Goal: Task Accomplishment & Management: Manage account settings

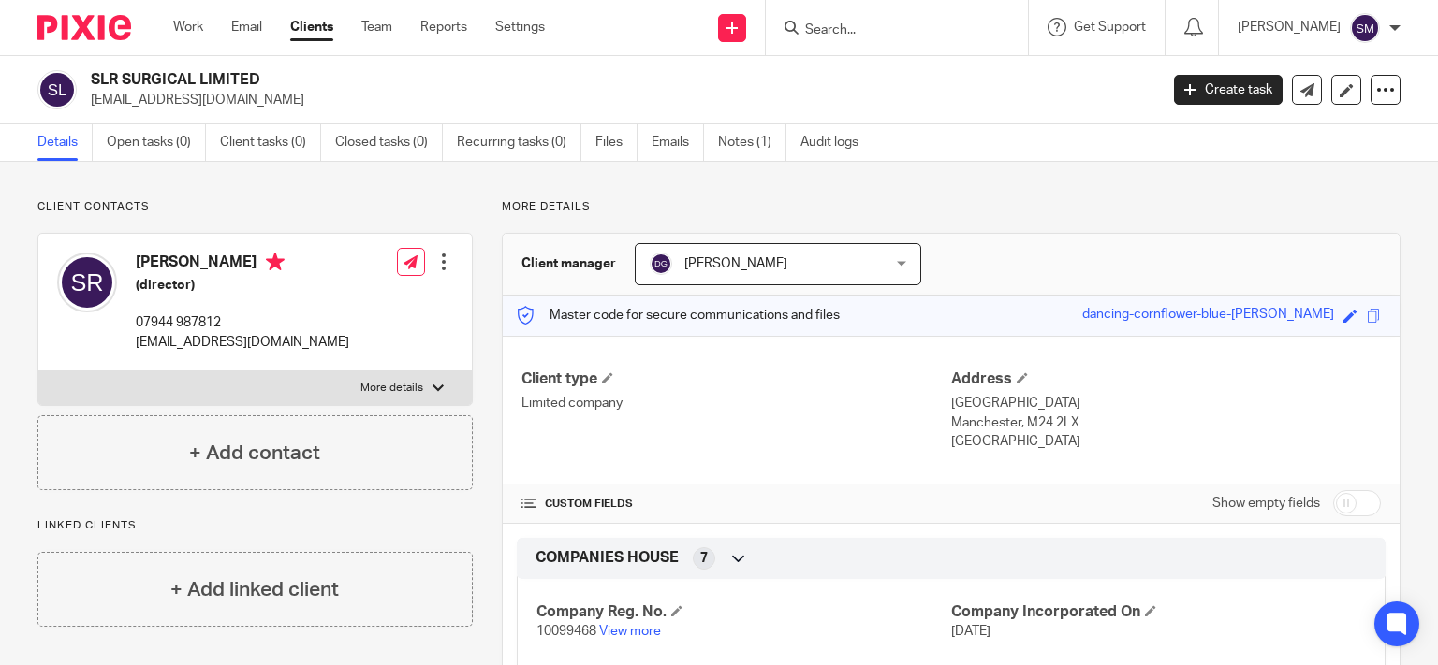
scroll to position [270, 0]
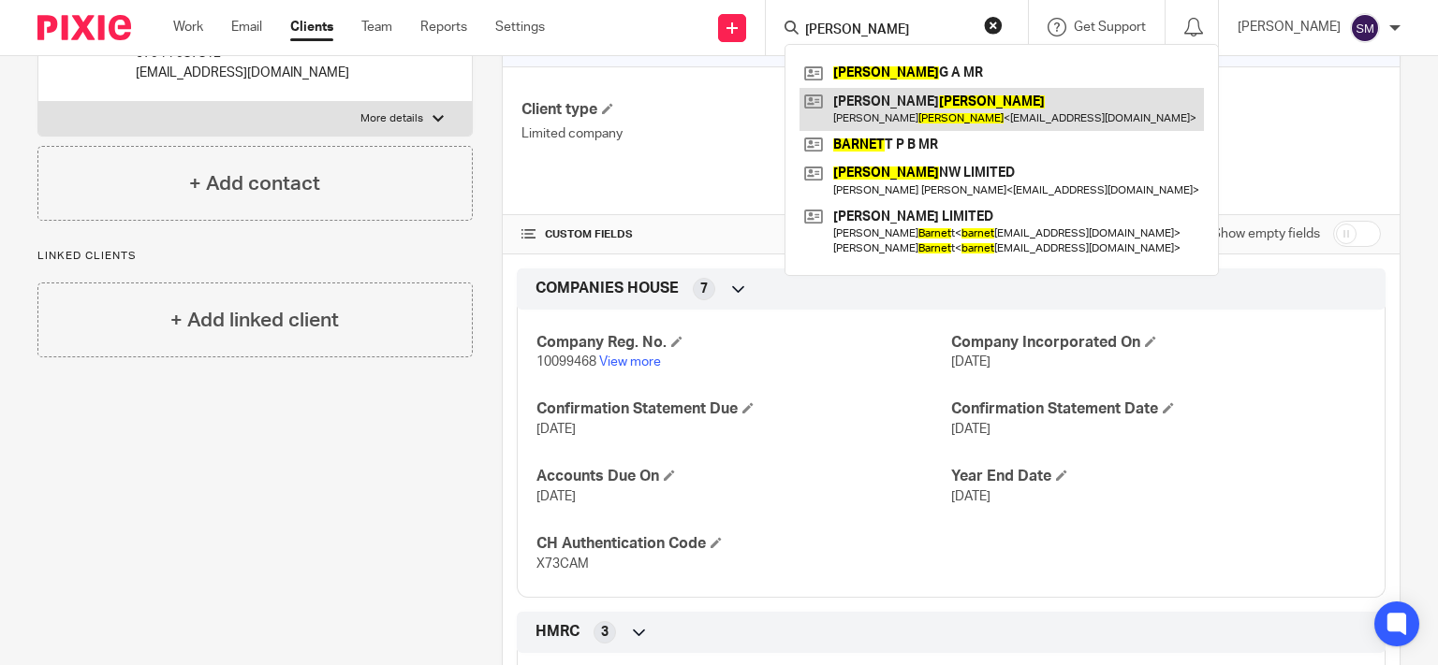
type input "barnes"
click at [944, 114] on link at bounding box center [1001, 109] width 404 height 43
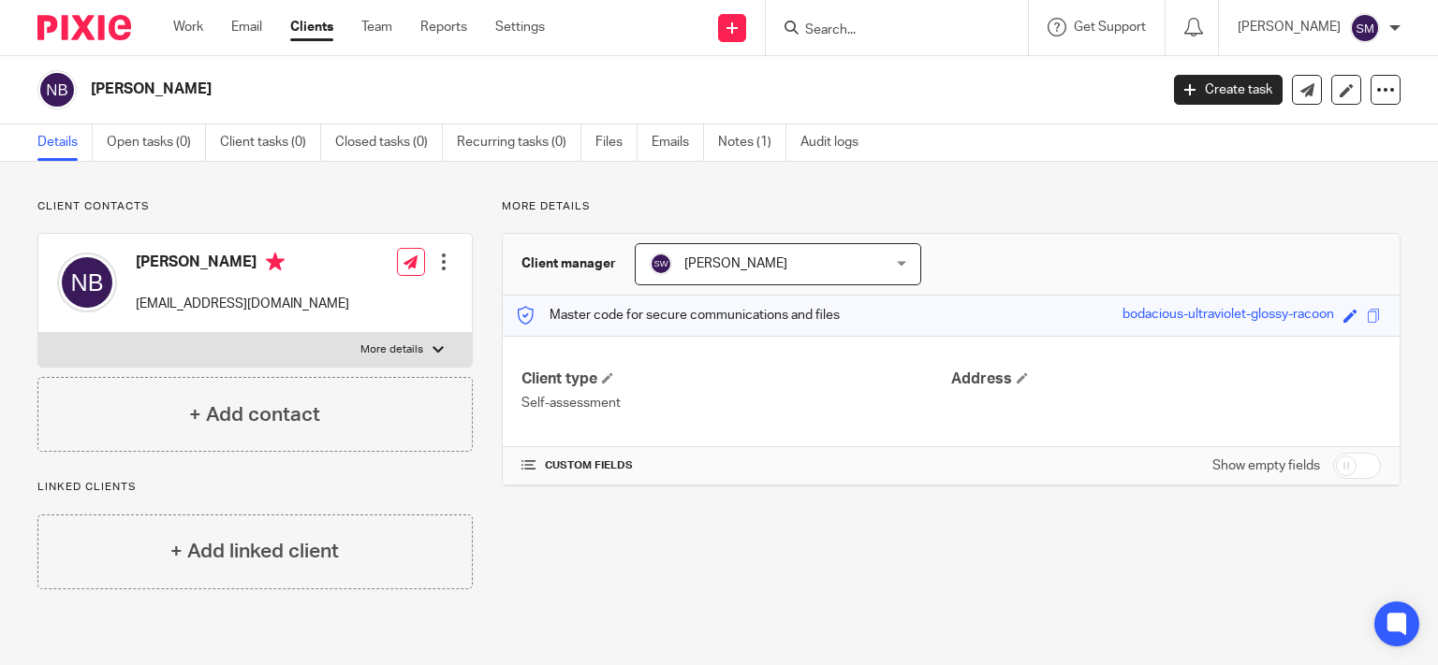
drag, startPoint x: 226, startPoint y: 102, endPoint x: 81, endPoint y: 96, distance: 145.2
click at [81, 96] on div "NICK BARNES" at bounding box center [591, 89] width 1108 height 39
copy div "NICK BARNES"
drag, startPoint x: 224, startPoint y: 260, endPoint x: 137, endPoint y: 260, distance: 87.0
click at [137, 260] on h4 "Nick Barnes" at bounding box center [242, 264] width 213 height 23
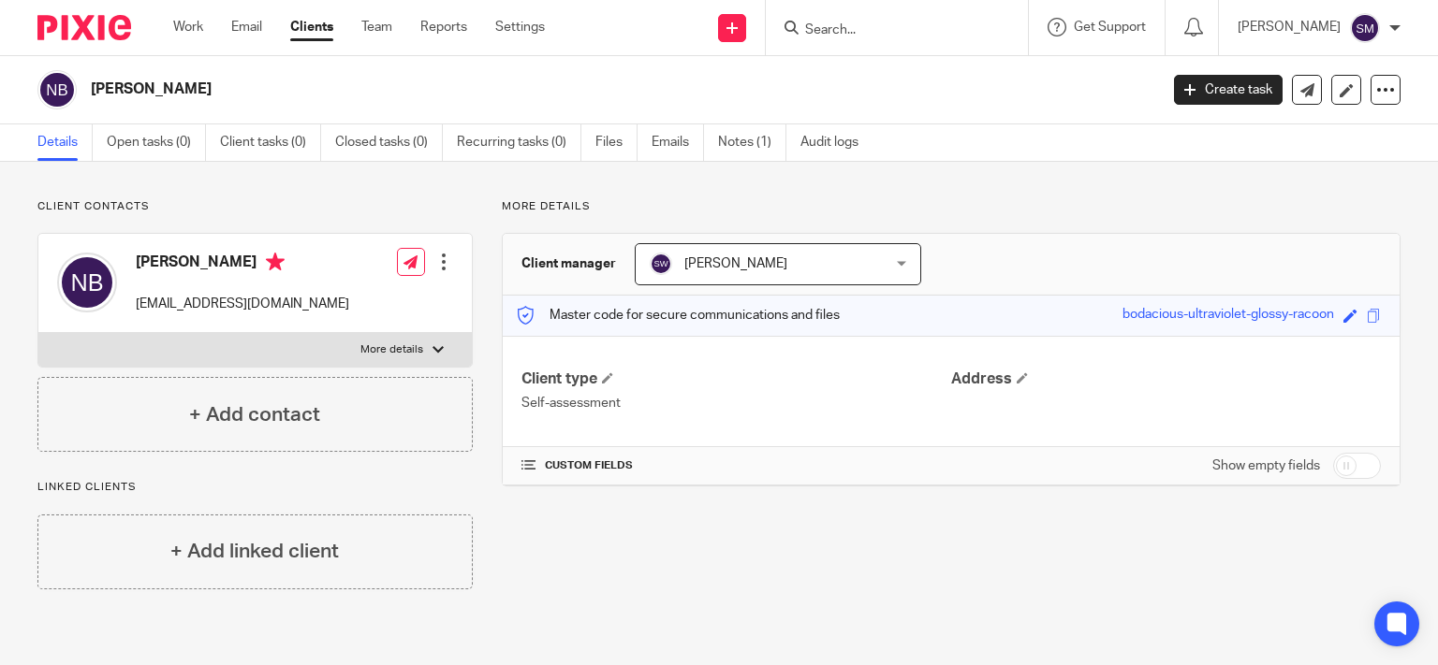
copy h4 "Nick Barnes"
click at [365, 354] on p "More details" at bounding box center [391, 350] width 63 height 15
click at [38, 333] on input "More details" at bounding box center [37, 332] width 1 height 1
checkbox input "true"
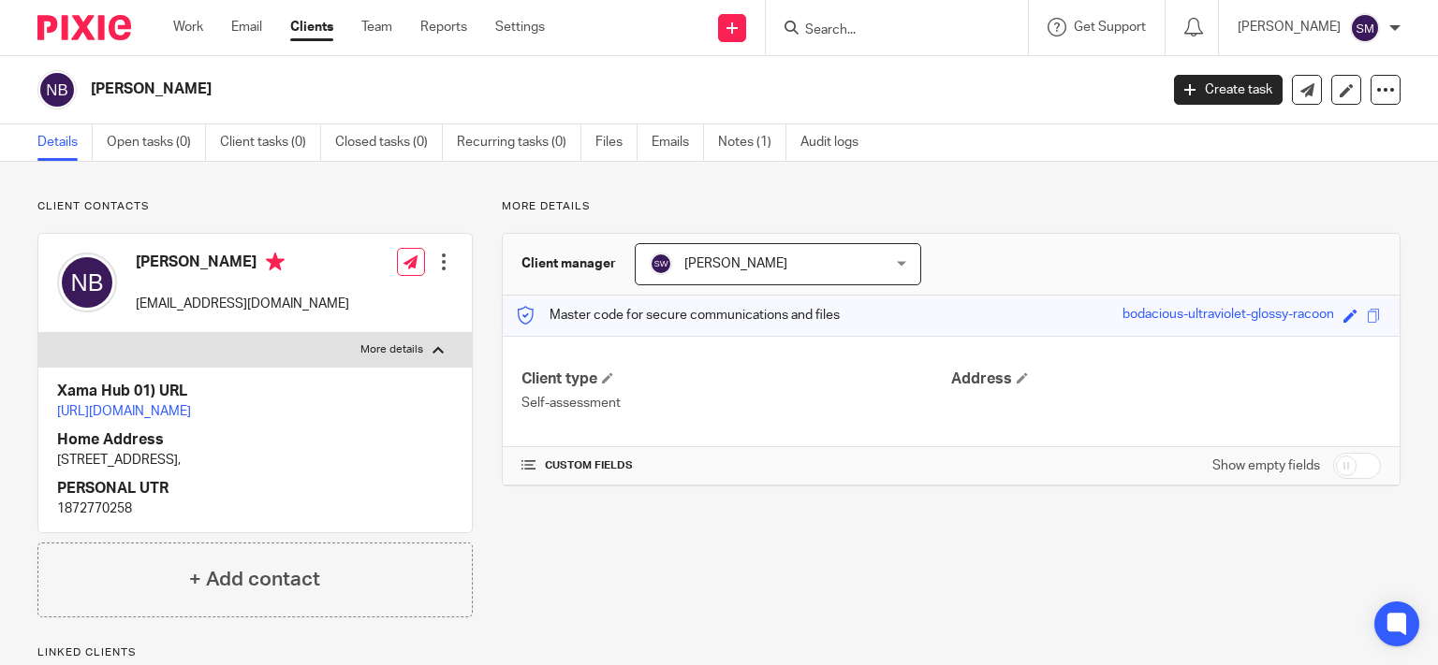
click at [215, 470] on p "1 EARNSLOW GRANGE COTTAGES, WHITEGATE LANE, SANDWAY, NORTHWICH, CW8 2AX," at bounding box center [255, 460] width 396 height 19
drag, startPoint x: 194, startPoint y: 516, endPoint x: 47, endPoint y: 490, distance: 149.1
click at [47, 490] on div "Xama Hub 01) URL https://platform.xamatech.com/portal/crm/clients/45c9a650-7434…" at bounding box center [254, 449] width 433 height 165
copy p "1 EARNSLOW GRANGE COTTAGES, WHITEGATE LANE, SANDWAY, NORTHWICH, CW8 2AX"
click at [285, 300] on p "sarahbarnes1107@gmail.com" at bounding box center [242, 304] width 213 height 19
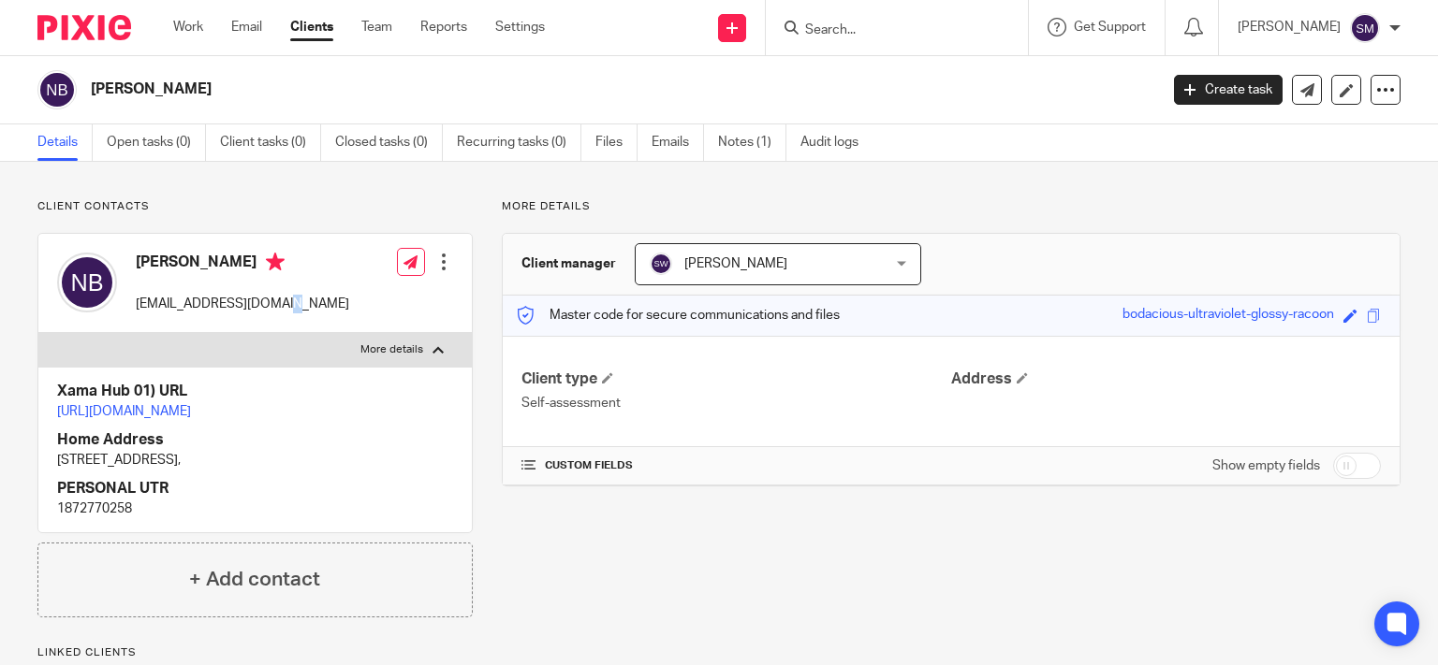
click at [285, 300] on p "sarahbarnes1107@gmail.com" at bounding box center [242, 304] width 213 height 19
click at [807, 32] on input "Search" at bounding box center [887, 30] width 168 height 17
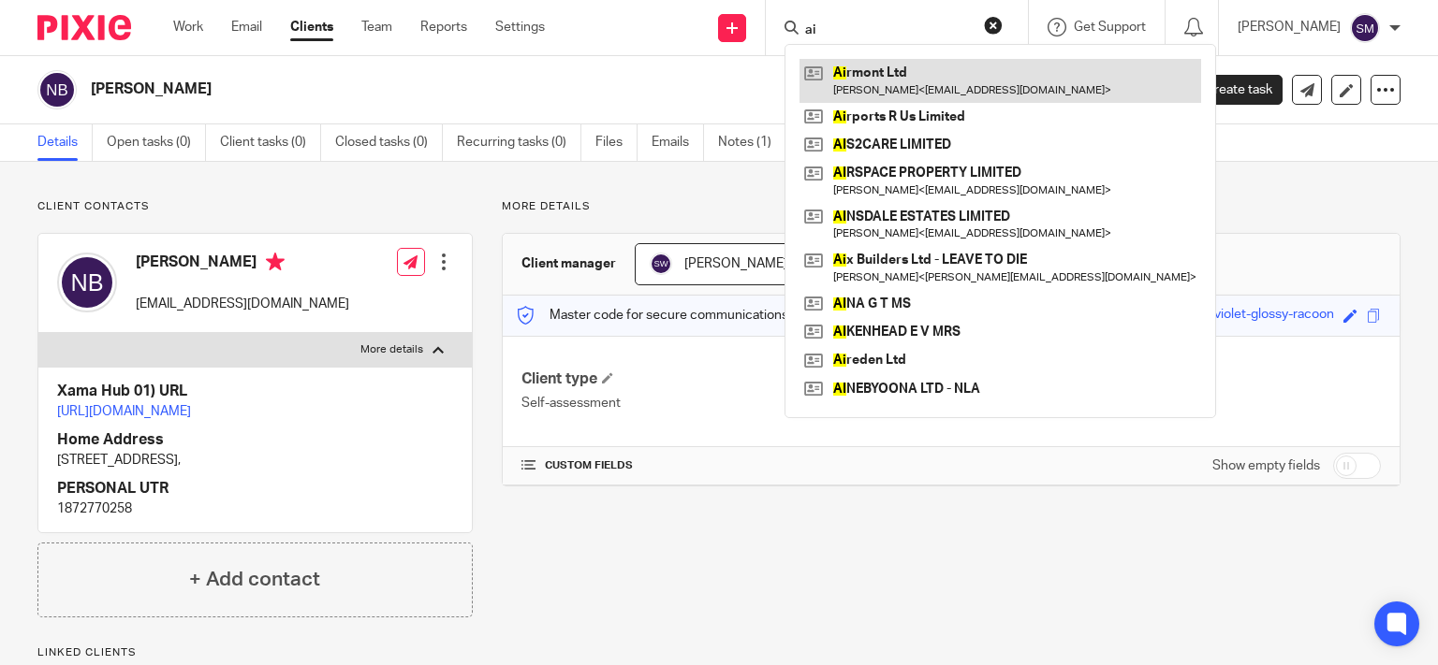
type input "ai"
click at [912, 84] on link at bounding box center [1000, 80] width 402 height 43
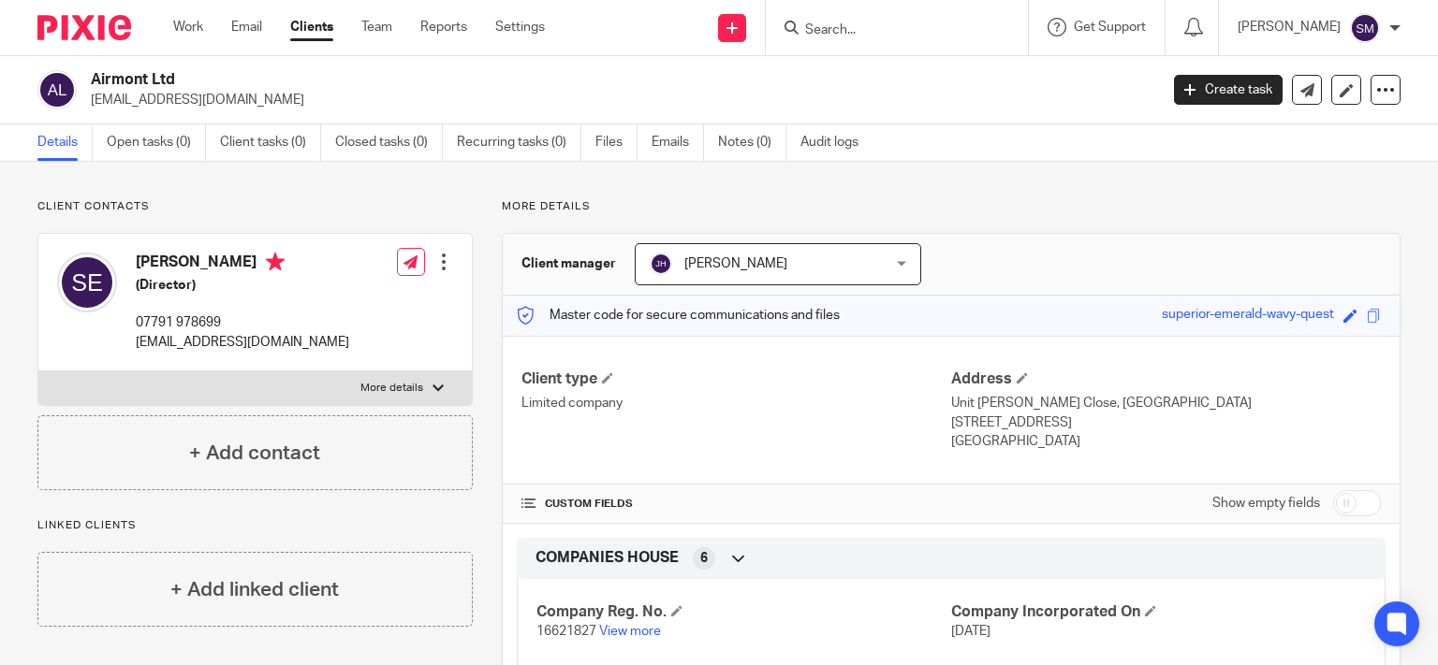
click at [1345, 509] on input "checkbox" at bounding box center [1357, 503] width 48 height 26
checkbox input "true"
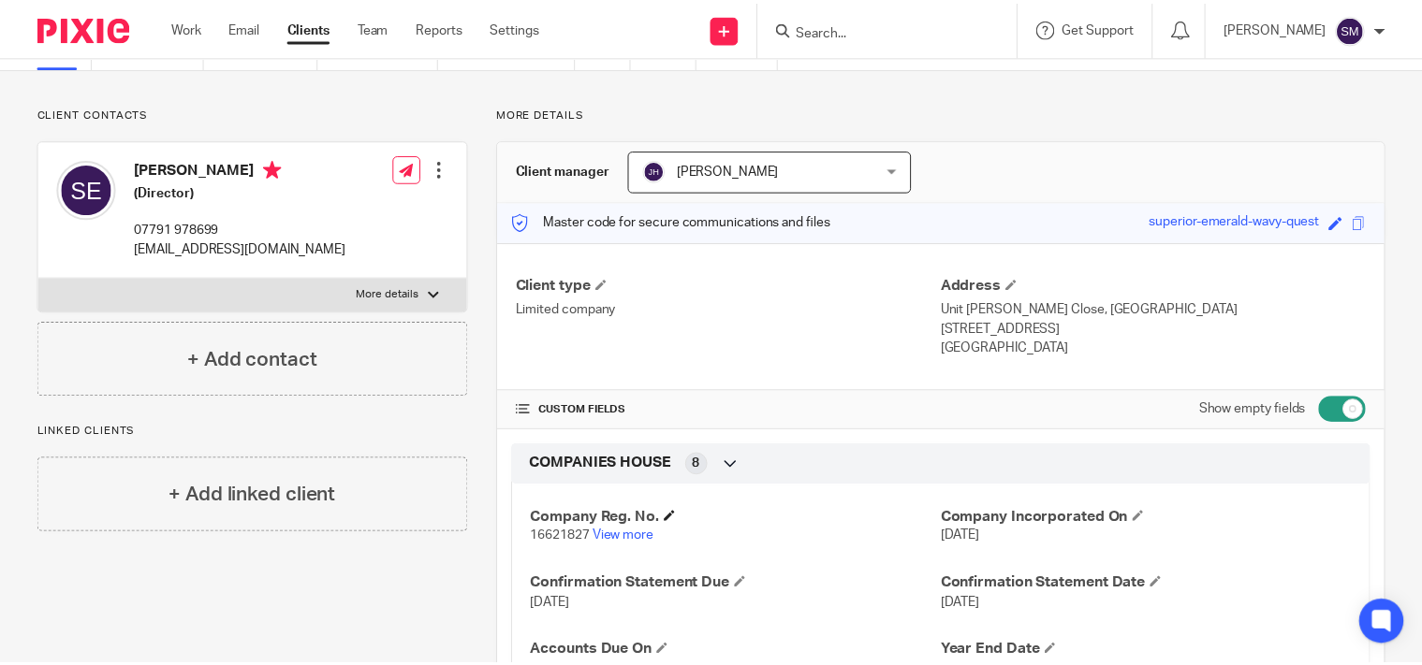
scroll to position [359, 0]
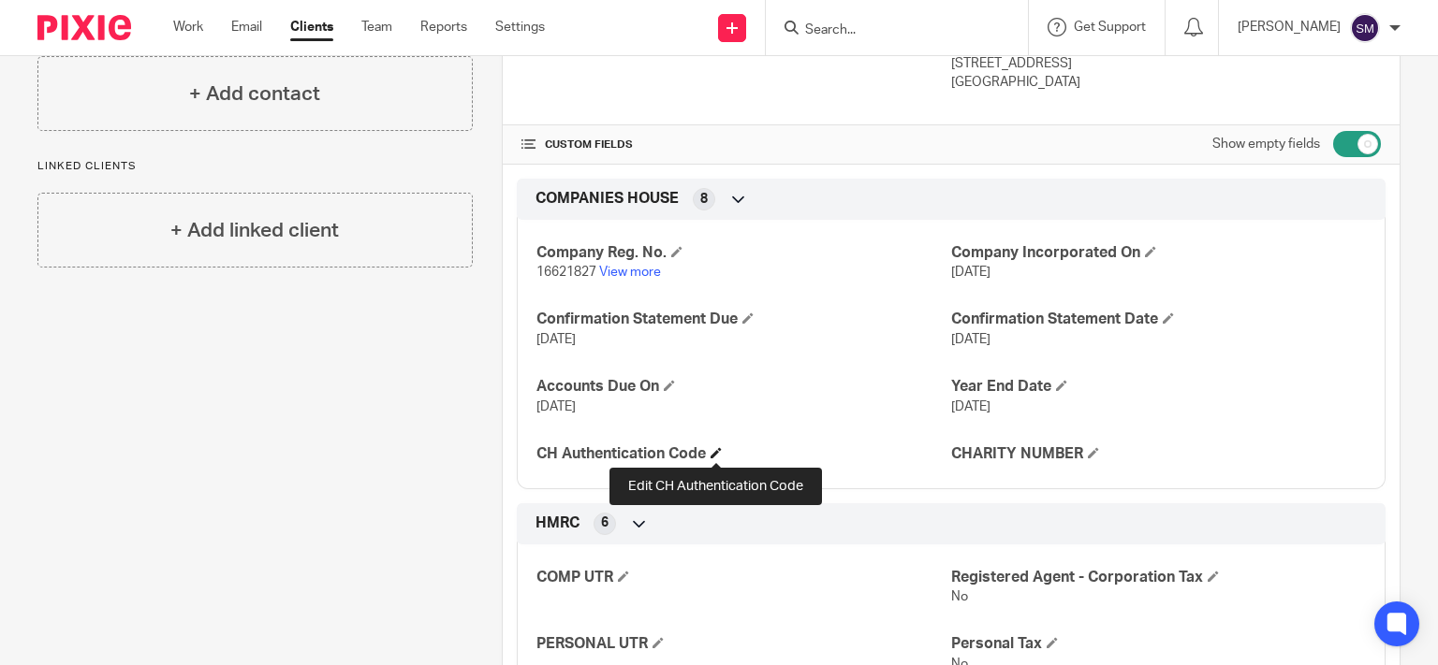
click at [720, 454] on span at bounding box center [715, 452] width 11 height 11
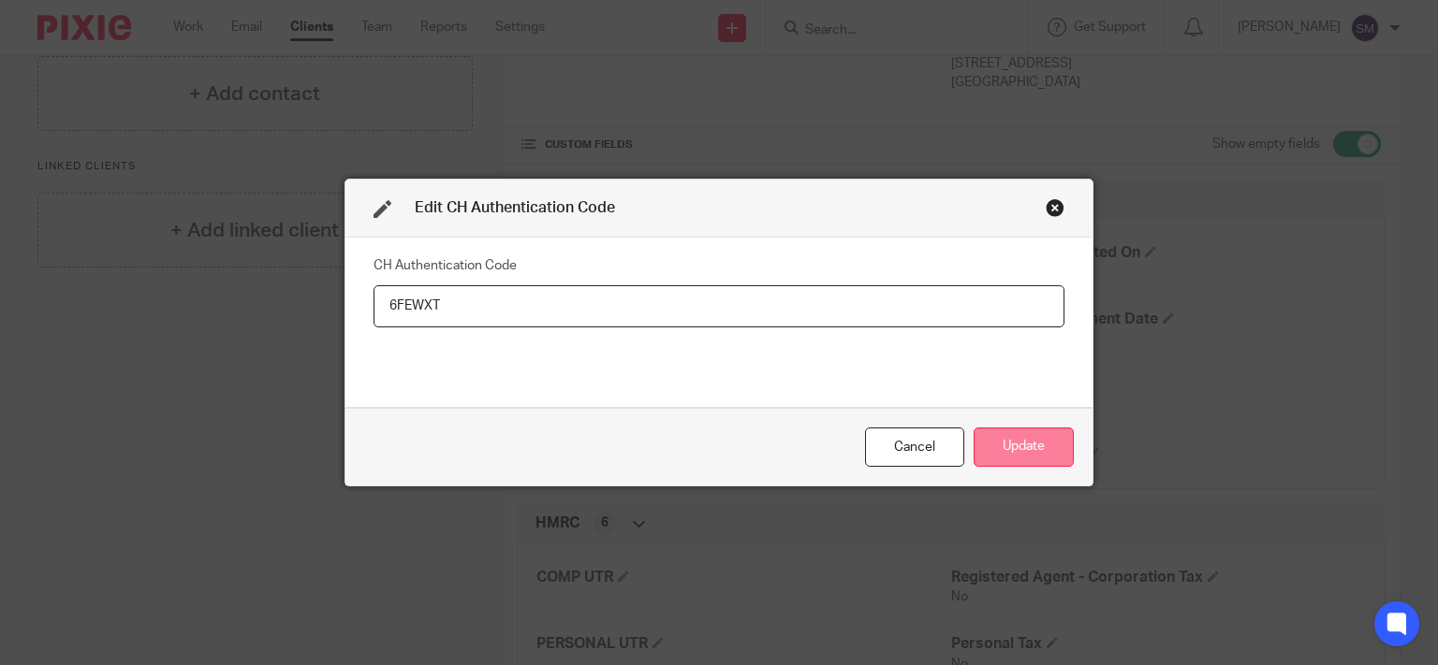
type input "6FEWXT"
click at [995, 444] on button "Update" at bounding box center [1023, 448] width 100 height 40
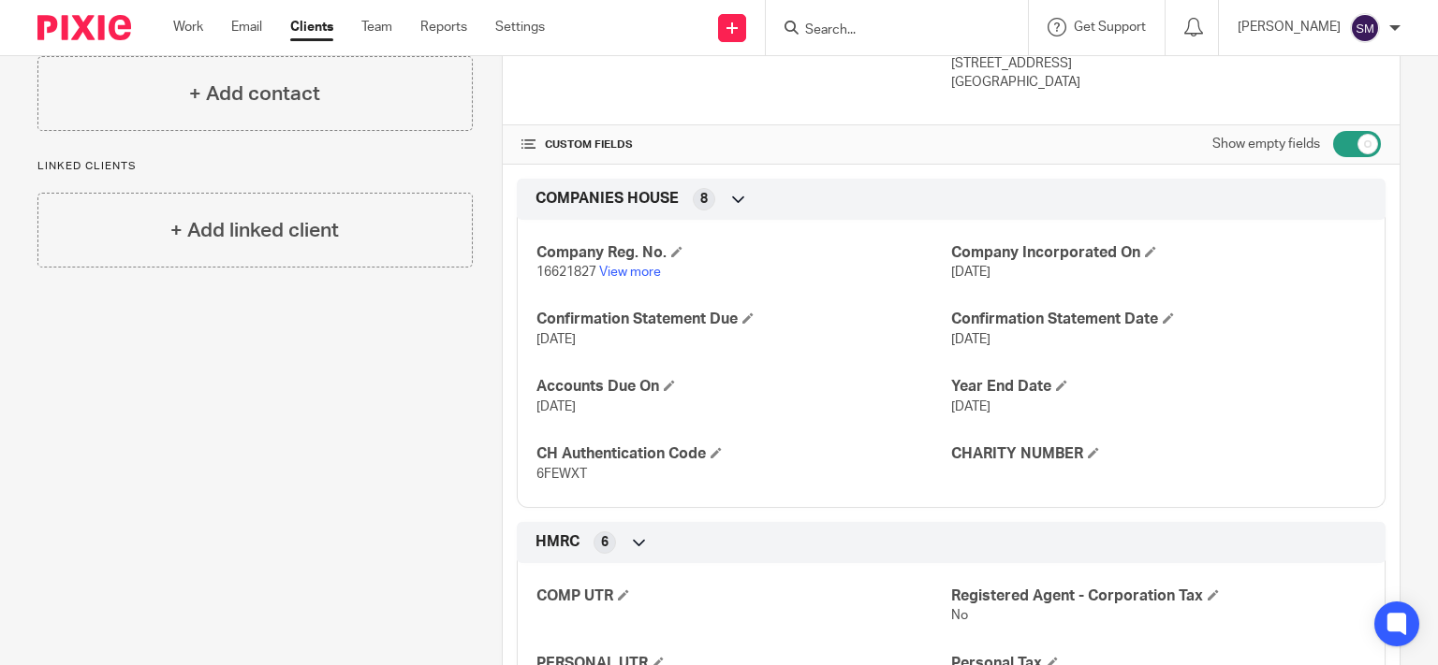
click at [564, 276] on span "16621827" at bounding box center [566, 272] width 60 height 13
copy p "16621827"
click at [567, 475] on span "6FEWXT" at bounding box center [561, 474] width 51 height 13
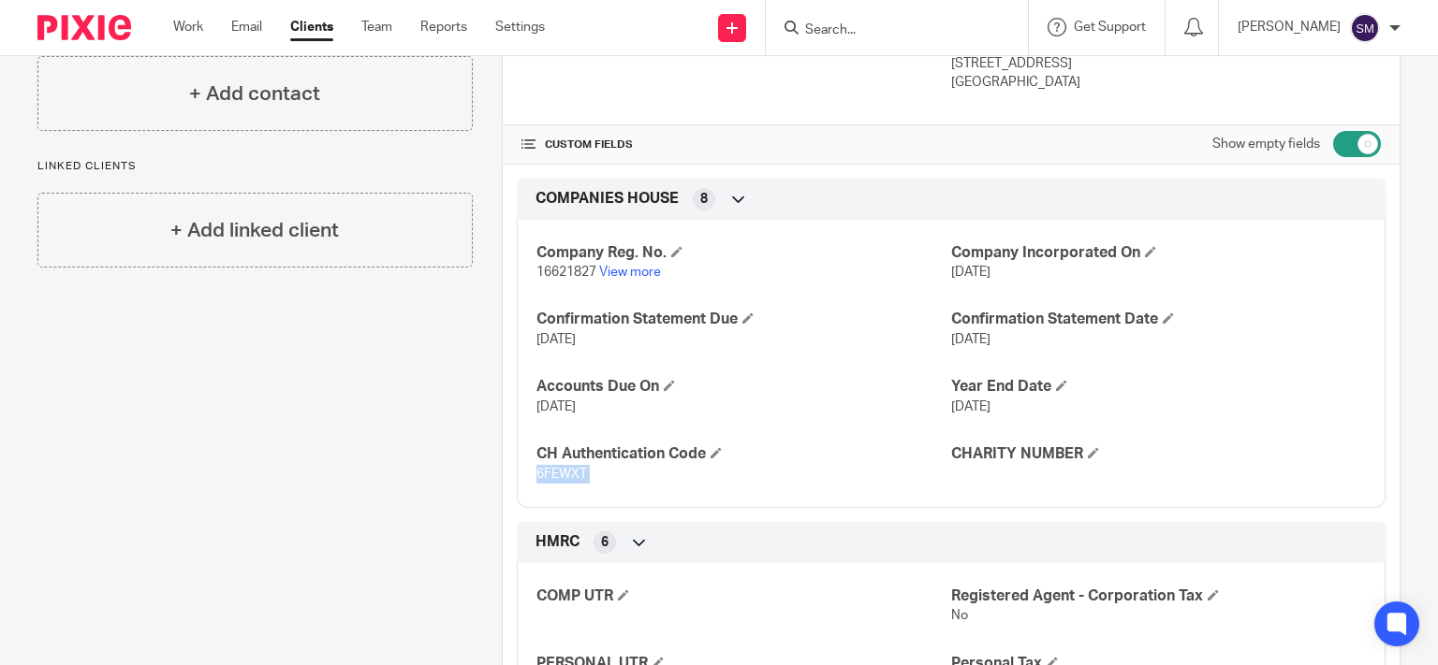
copy span "6FEWXT"
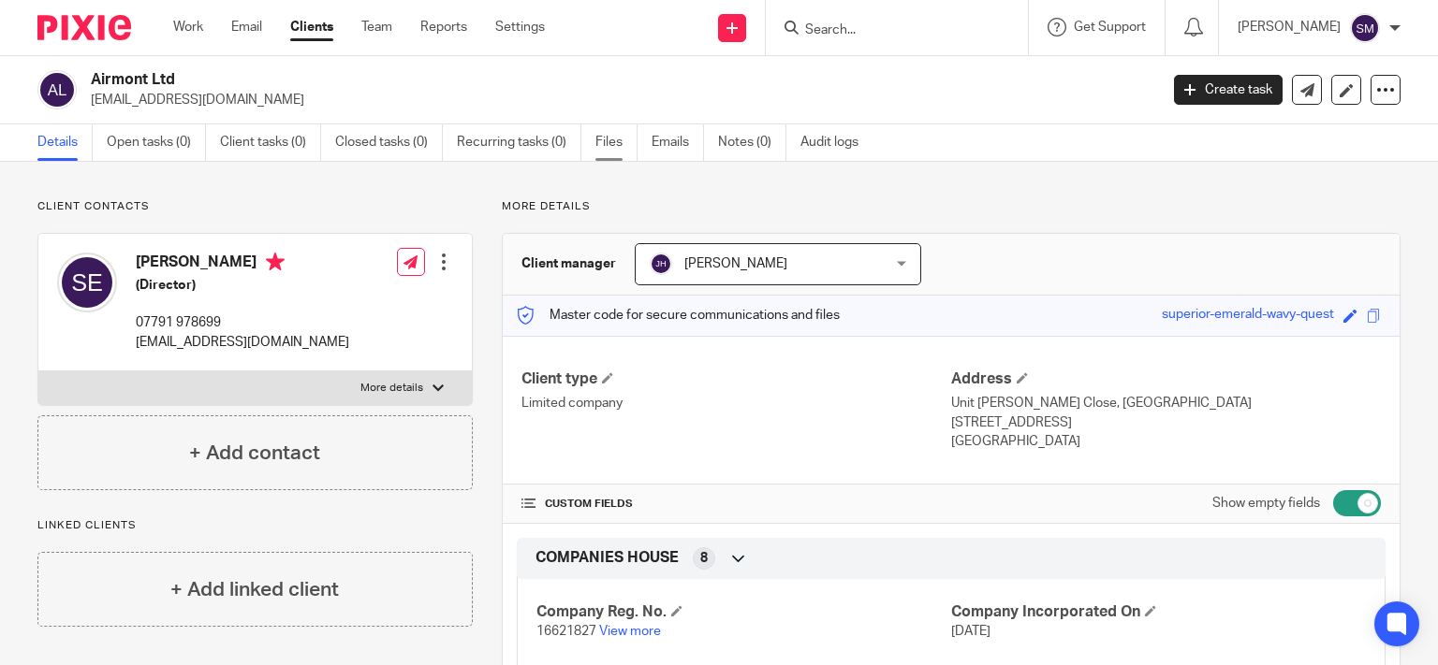
click at [615, 141] on link "Files" at bounding box center [616, 142] width 42 height 37
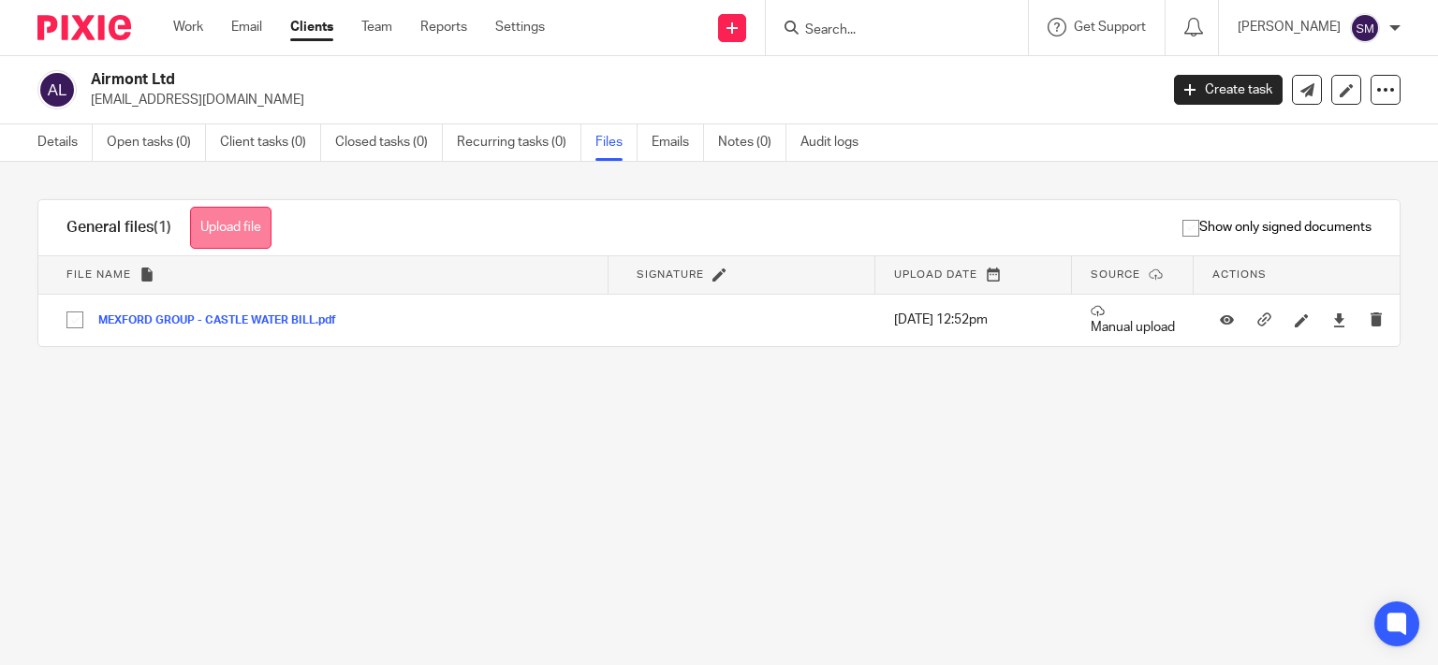
click at [239, 209] on button "Upload file" at bounding box center [230, 228] width 81 height 42
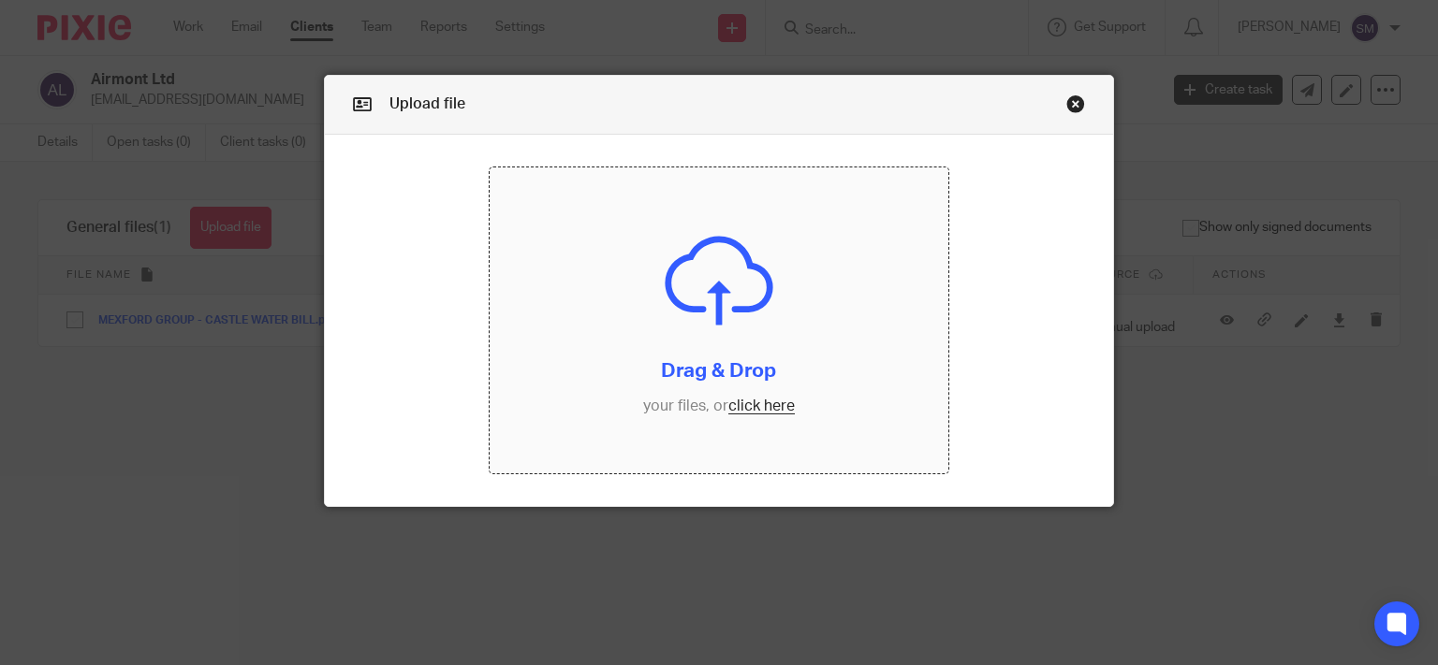
click at [646, 360] on input "file" at bounding box center [718, 321] width 459 height 306
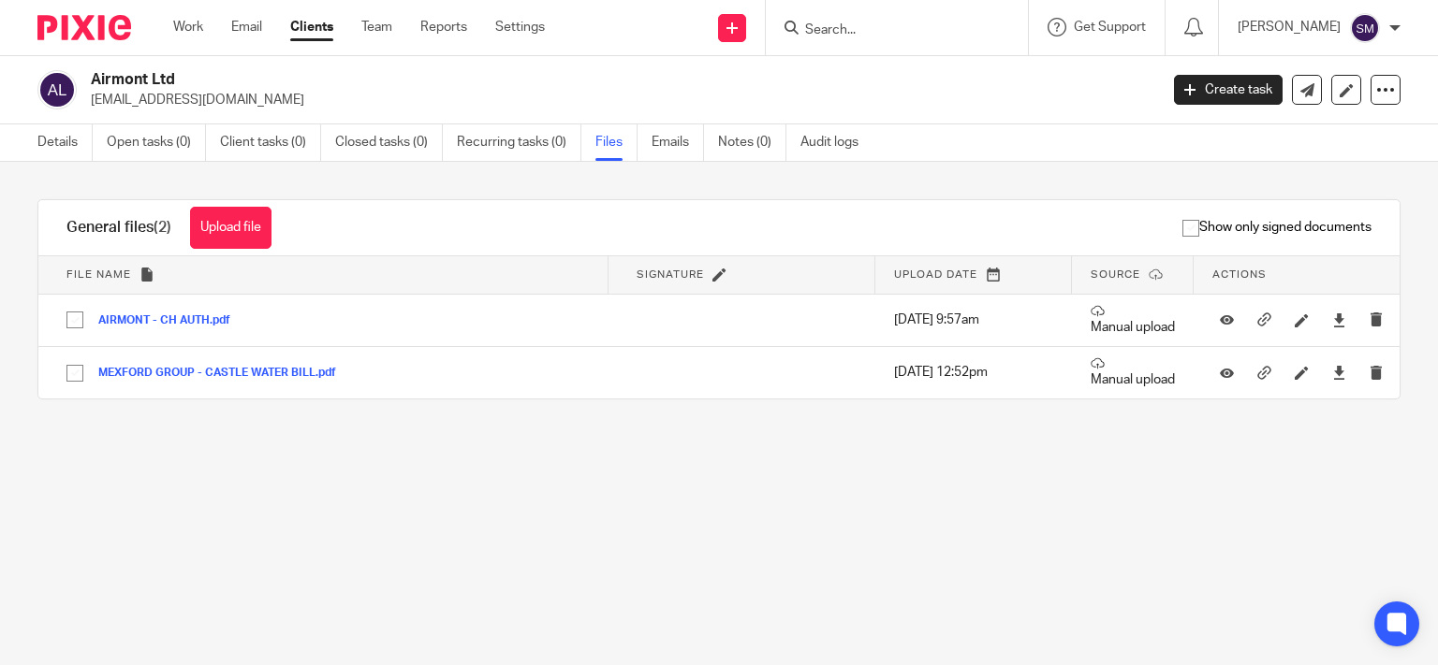
click at [879, 30] on input "Search" at bounding box center [887, 30] width 168 height 17
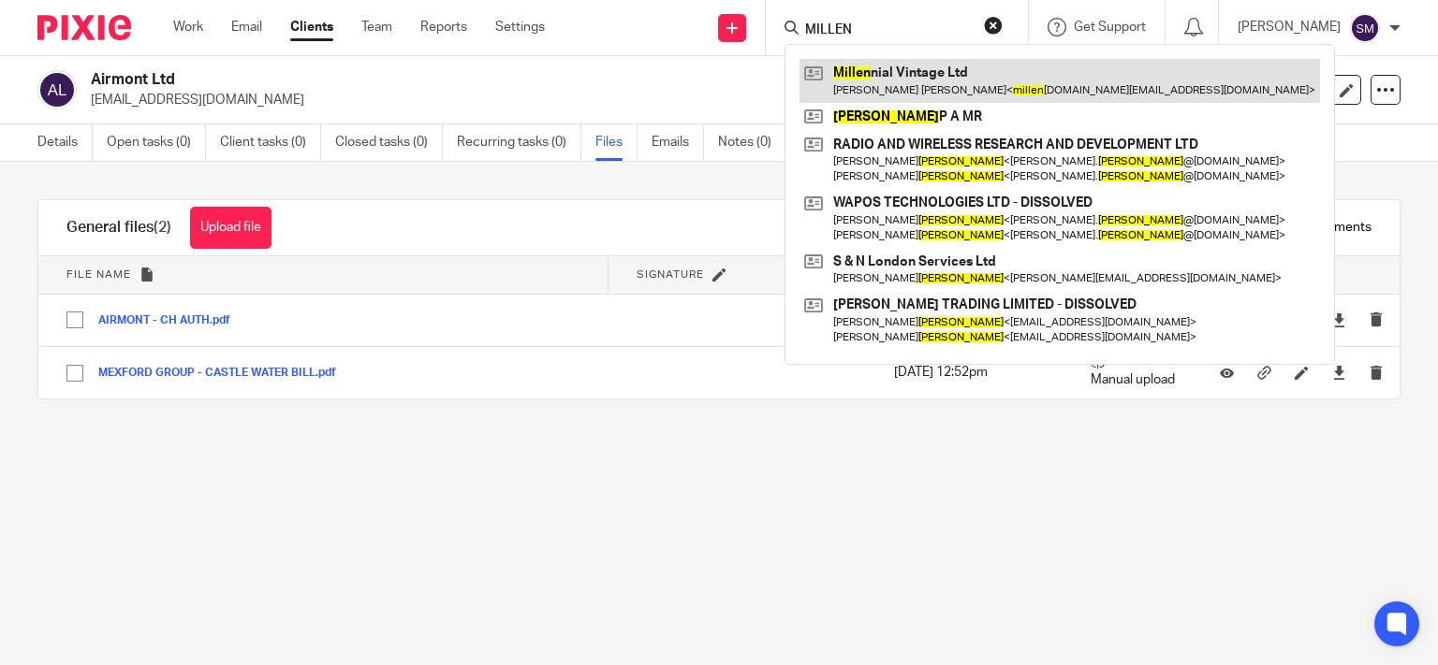
type input "MILLEN"
click at [901, 88] on link at bounding box center [1059, 80] width 520 height 43
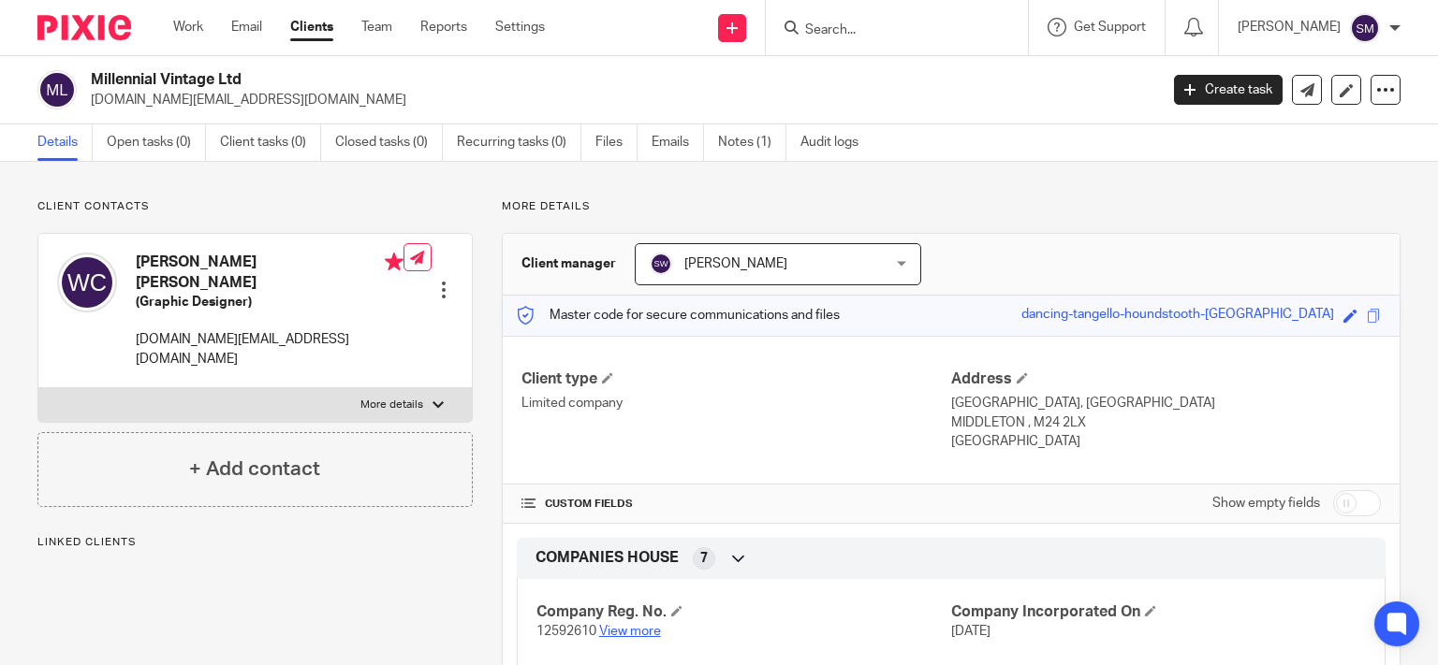
click at [642, 631] on link "View more" at bounding box center [630, 631] width 62 height 13
